Goal: Transaction & Acquisition: Purchase product/service

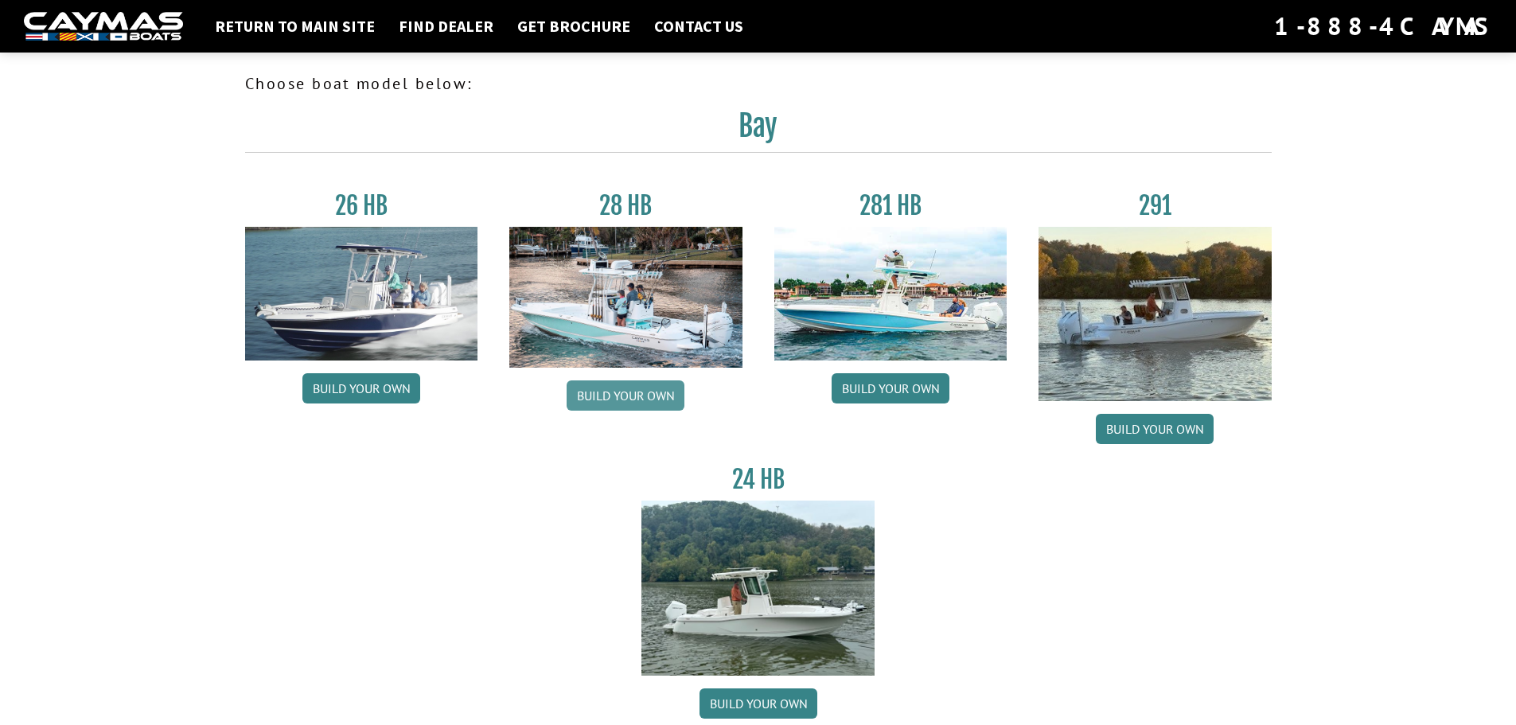
click at [642, 385] on link "Build your own" at bounding box center [626, 395] width 118 height 30
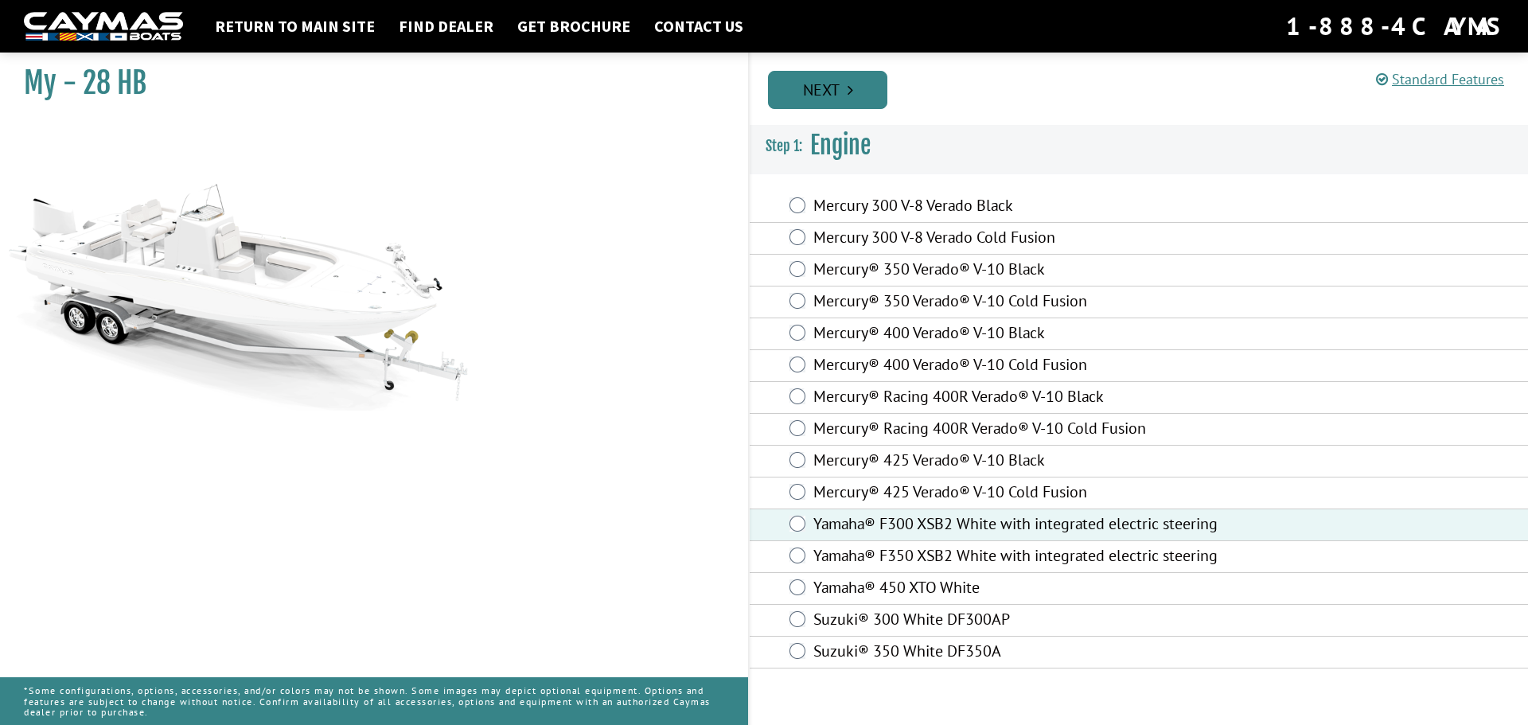
click at [841, 82] on link "Next" at bounding box center [827, 90] width 119 height 38
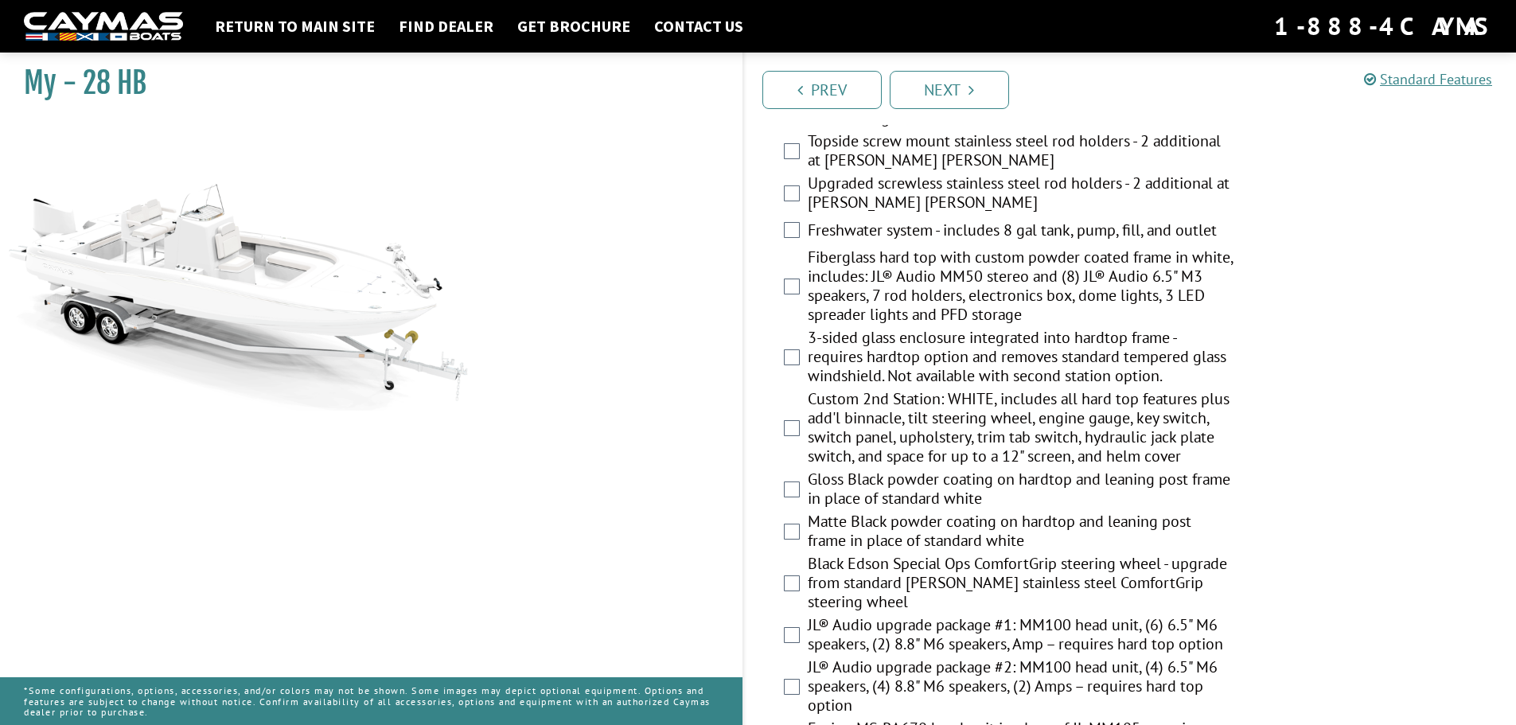
scroll to position [1433, 0]
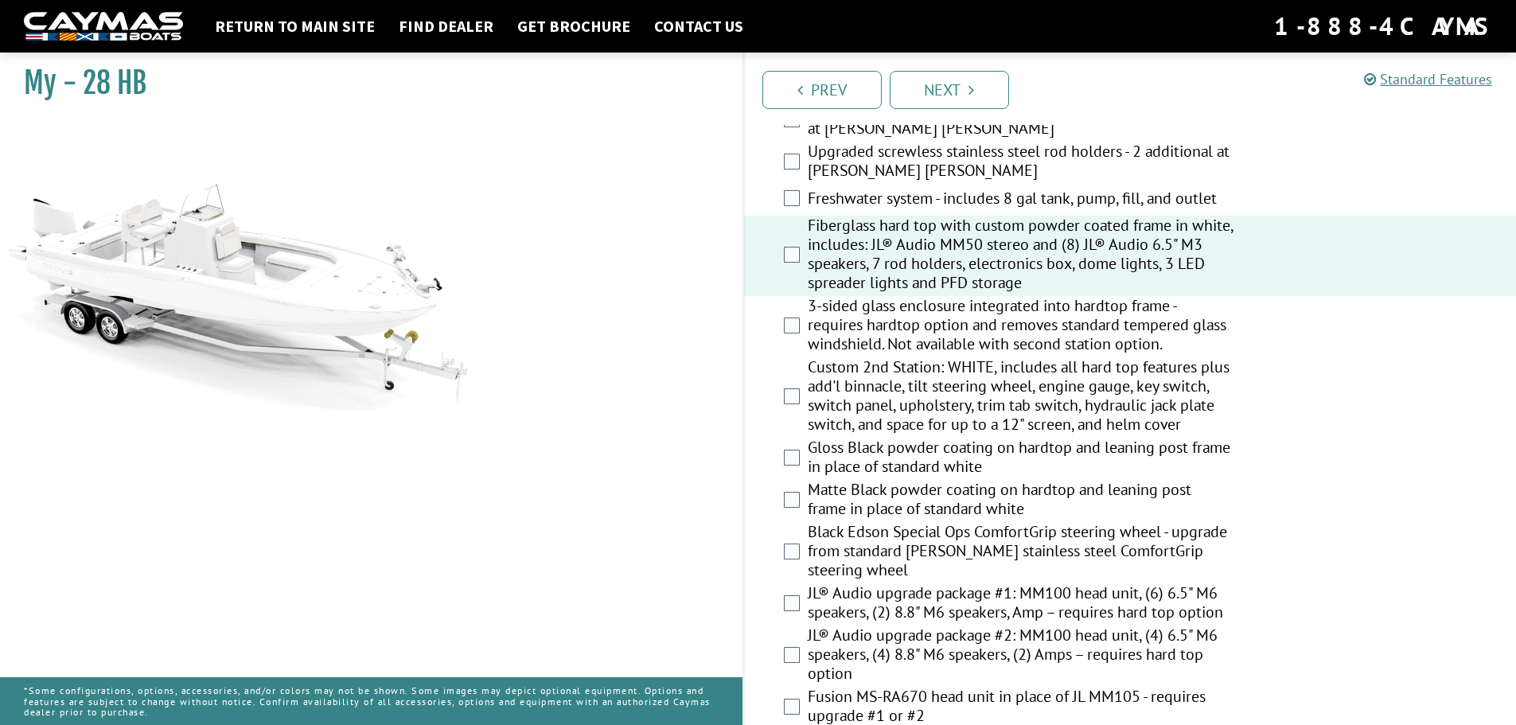
click at [794, 334] on div "3-sided glass enclosure integrated into hardtop frame - requires hardtop option…" at bounding box center [1130, 326] width 773 height 61
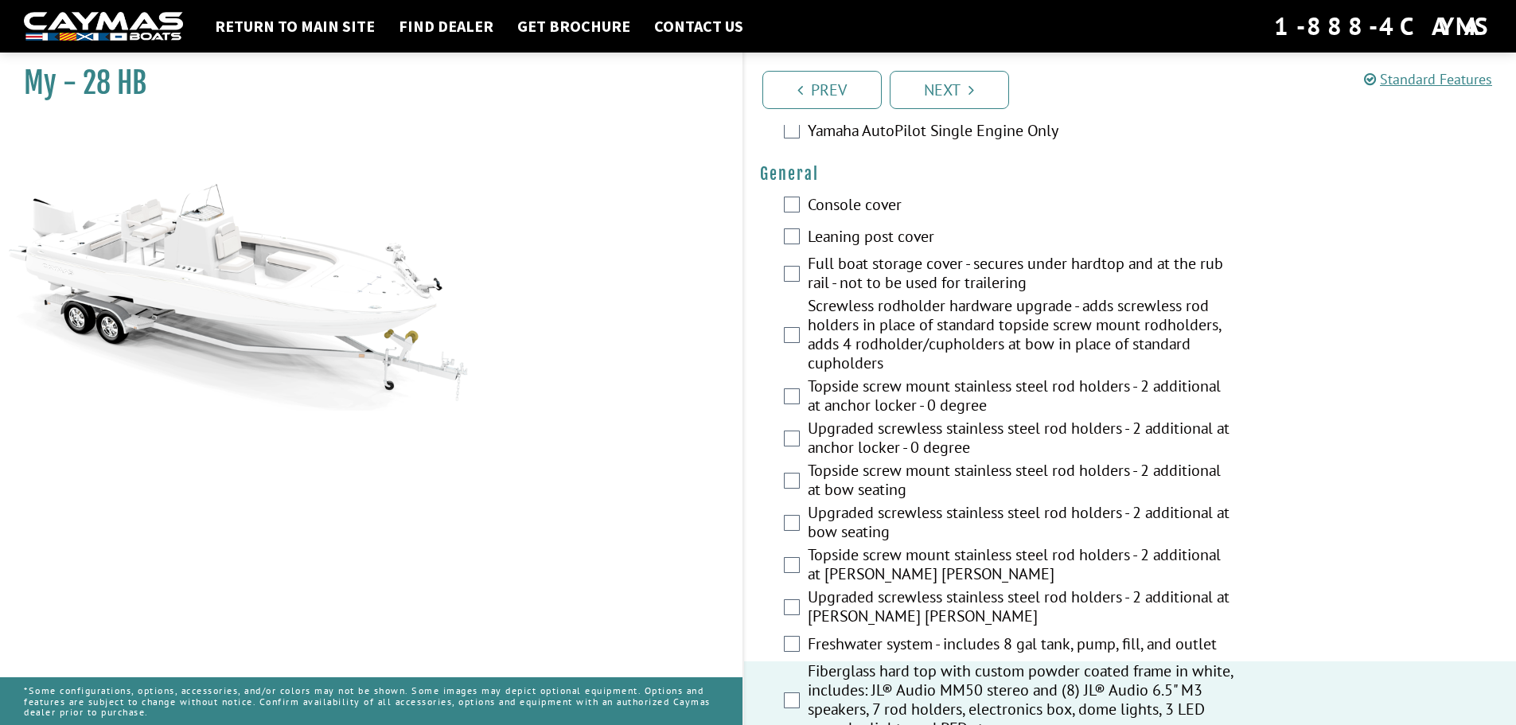
scroll to position [692, 0]
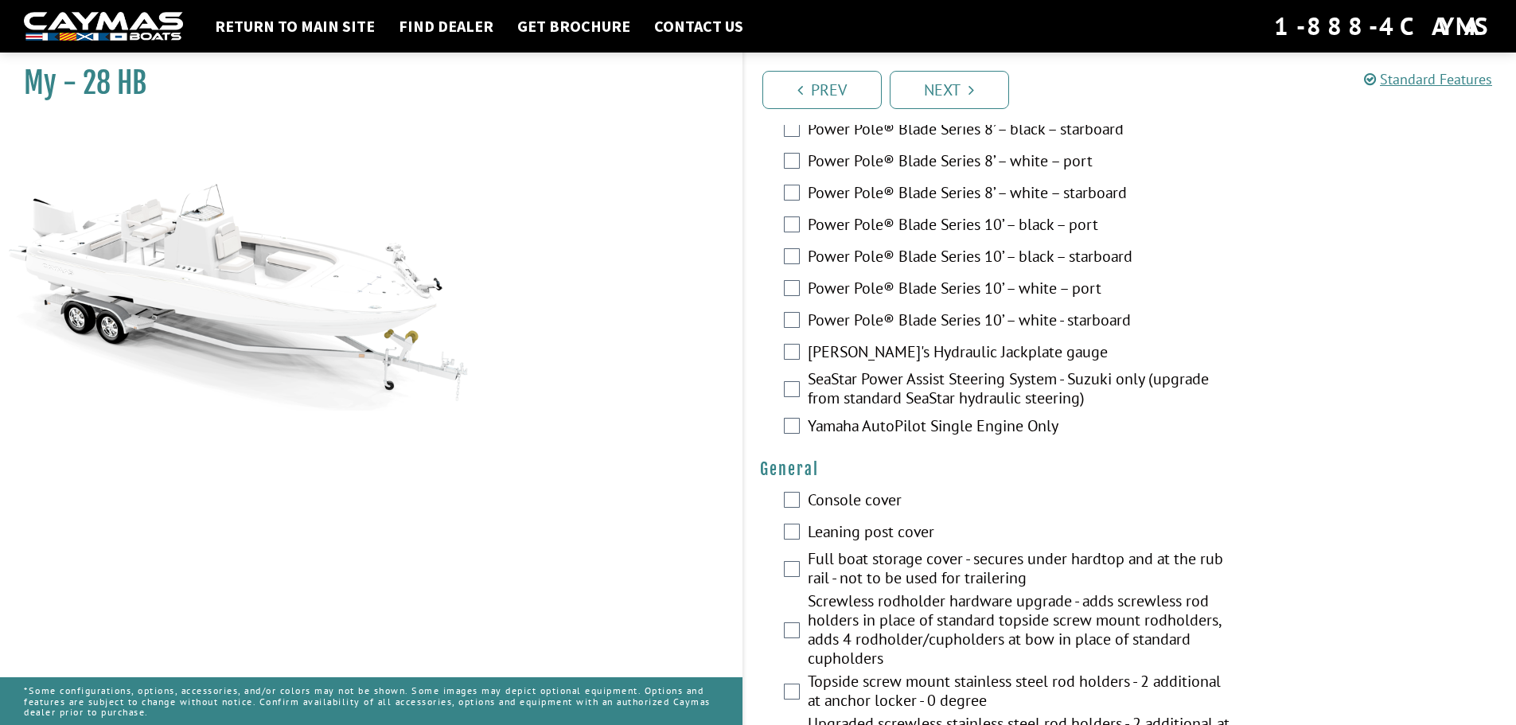
drag, startPoint x: 84, startPoint y: 80, endPoint x: 143, endPoint y: 81, distance: 59.7
click at [143, 81] on h1 "My - 28 HB" at bounding box center [363, 83] width 679 height 36
copy h1 "28 HB"
click at [324, 30] on link "Return to main site" at bounding box center [295, 26] width 176 height 21
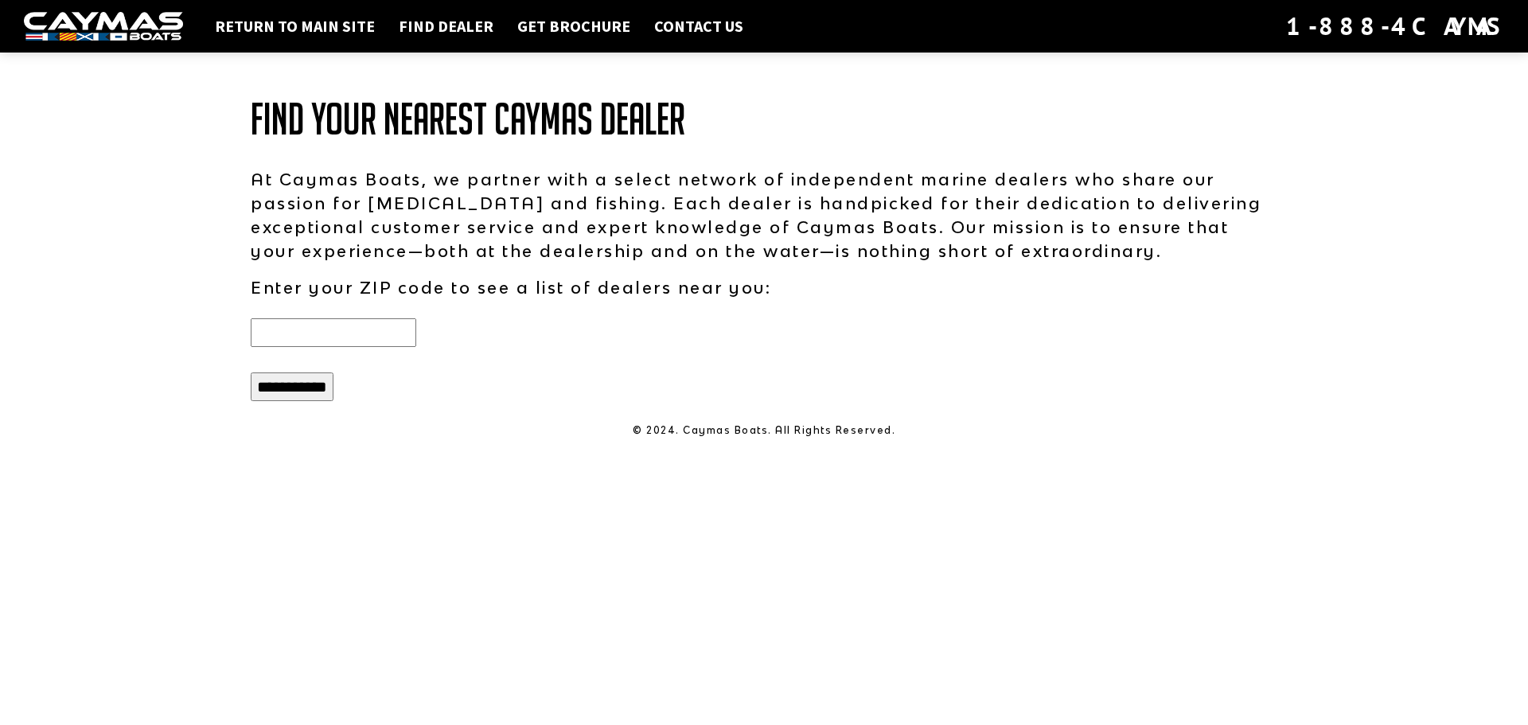
click at [320, 332] on input "text" at bounding box center [334, 332] width 166 height 29
type input "*****"
click at [327, 388] on input "**********" at bounding box center [292, 386] width 83 height 29
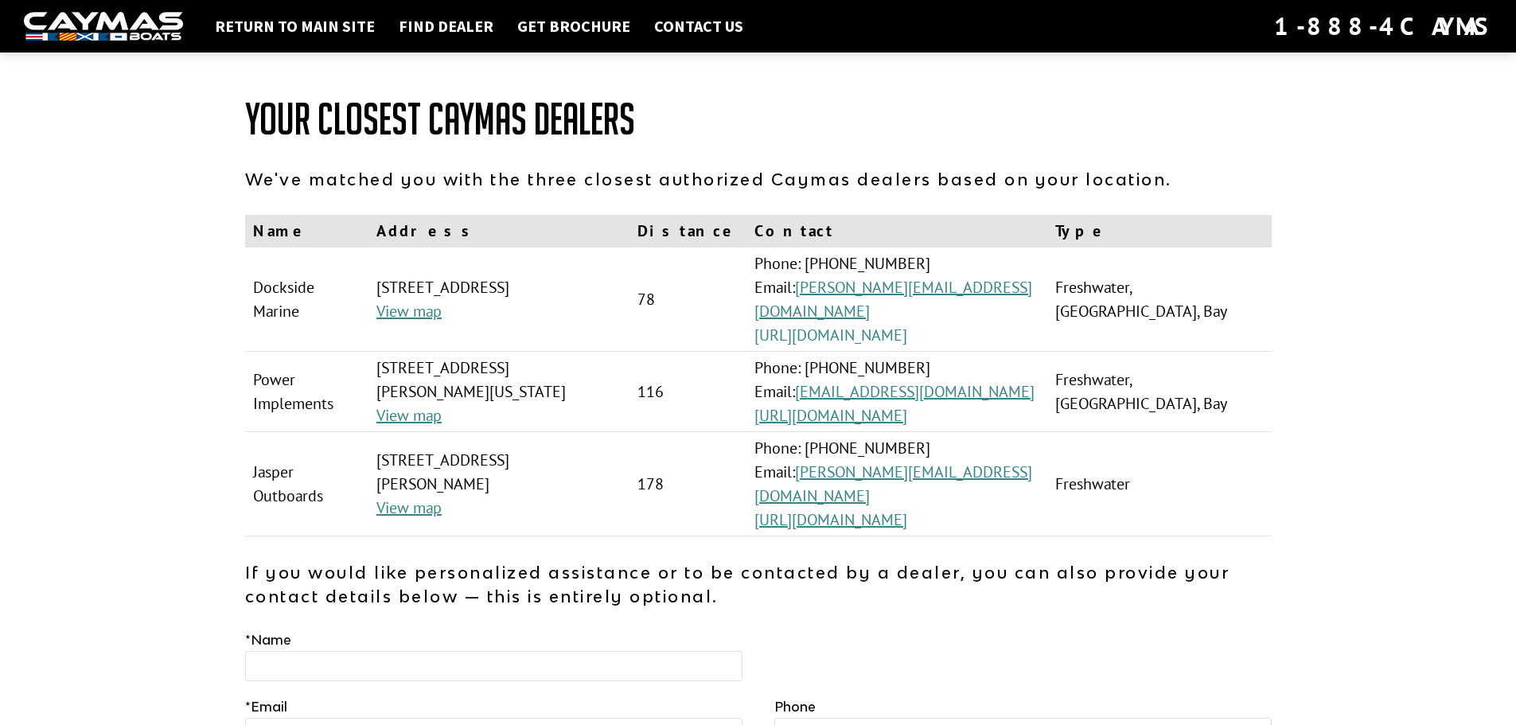
click at [907, 325] on link "https://www.dockside-marine.com/" at bounding box center [831, 335] width 153 height 21
